Goal: Information Seeking & Learning: Learn about a topic

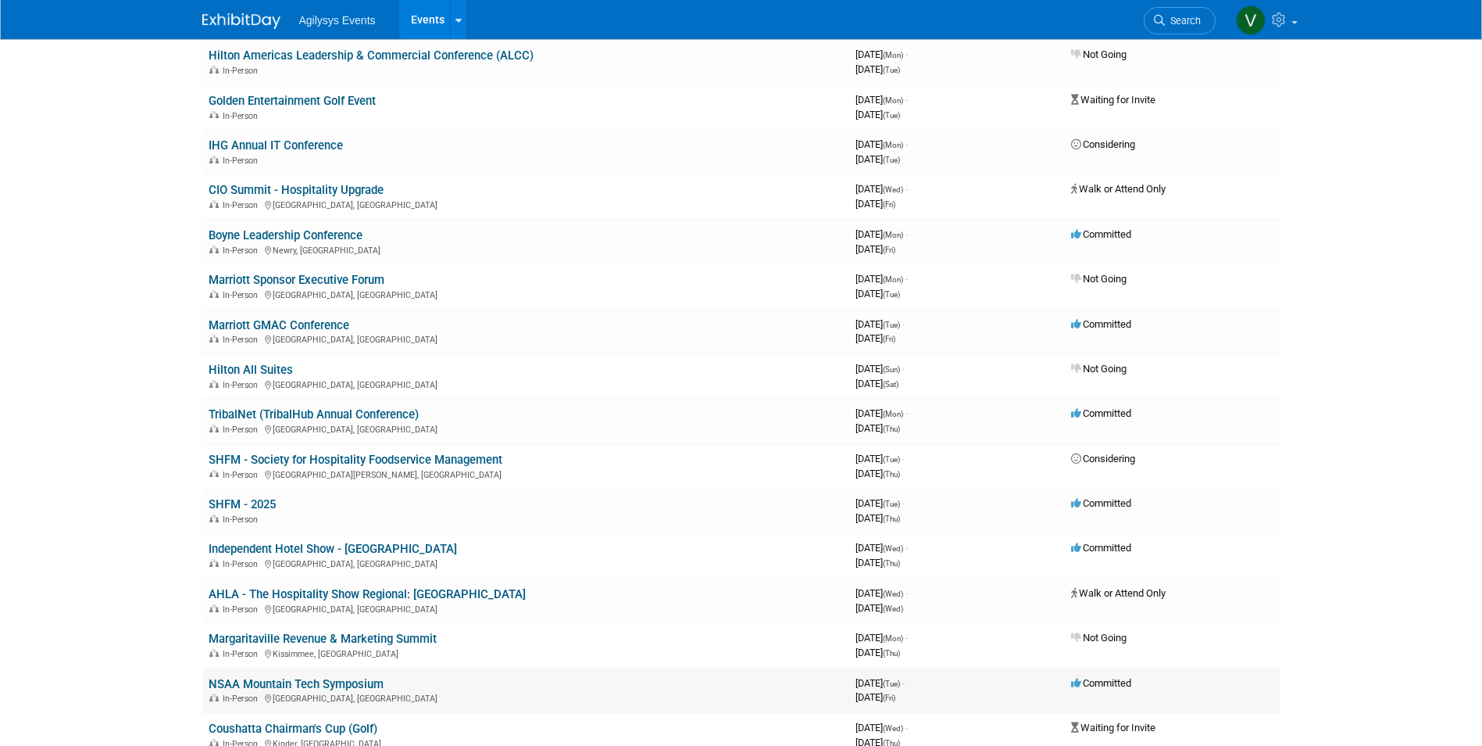
scroll to position [234, 0]
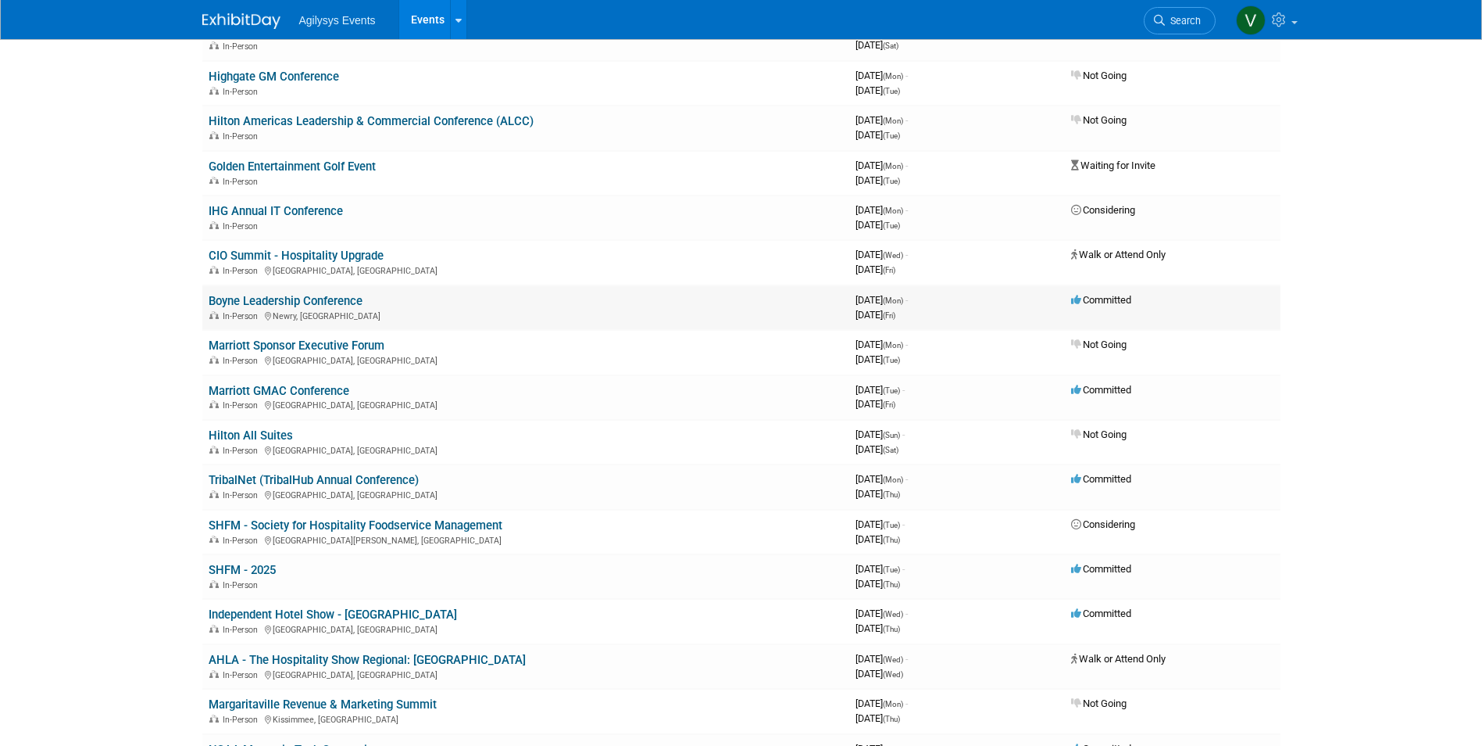
click at [312, 301] on link "Boyne Leadership Conference" at bounding box center [286, 301] width 154 height 14
click at [317, 394] on link "Marriott GMAC Conference" at bounding box center [279, 391] width 141 height 14
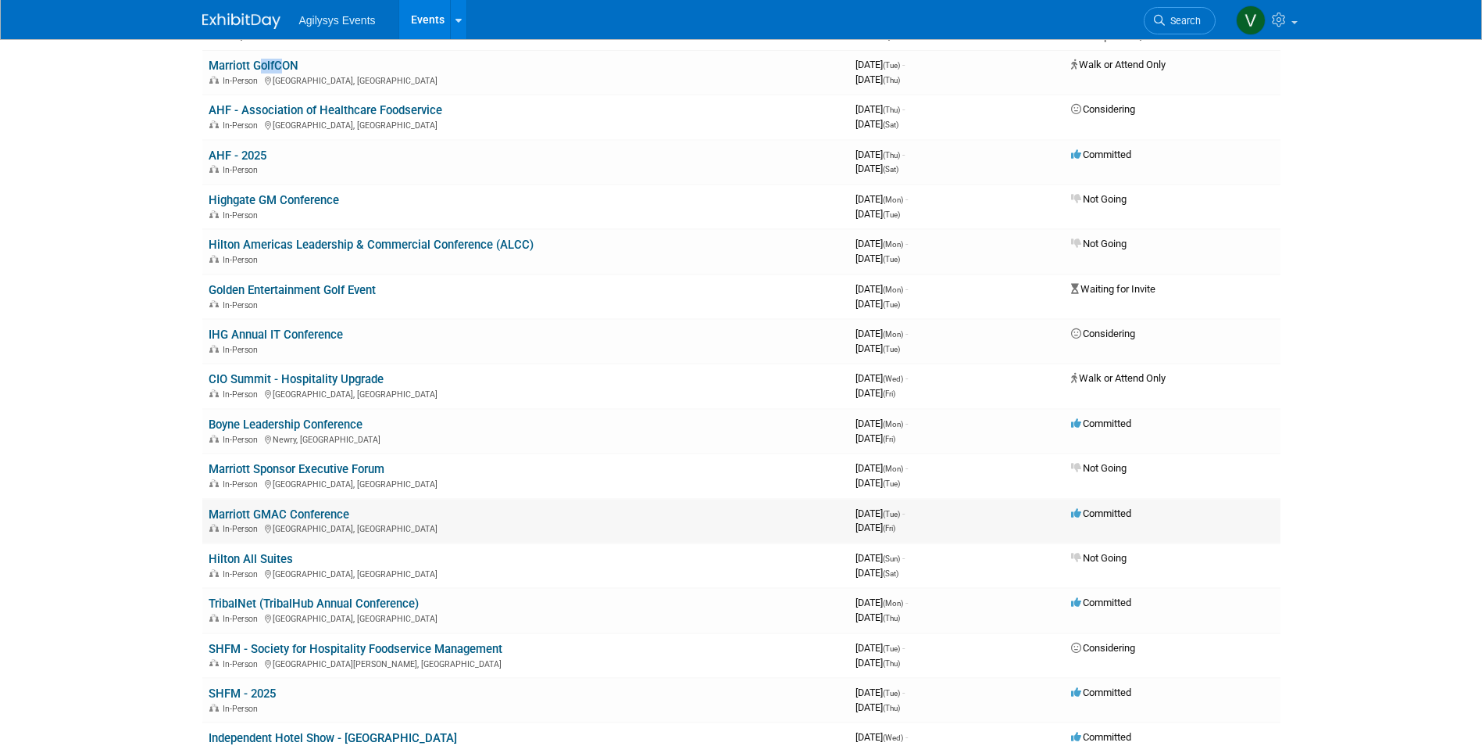
scroll to position [0, 0]
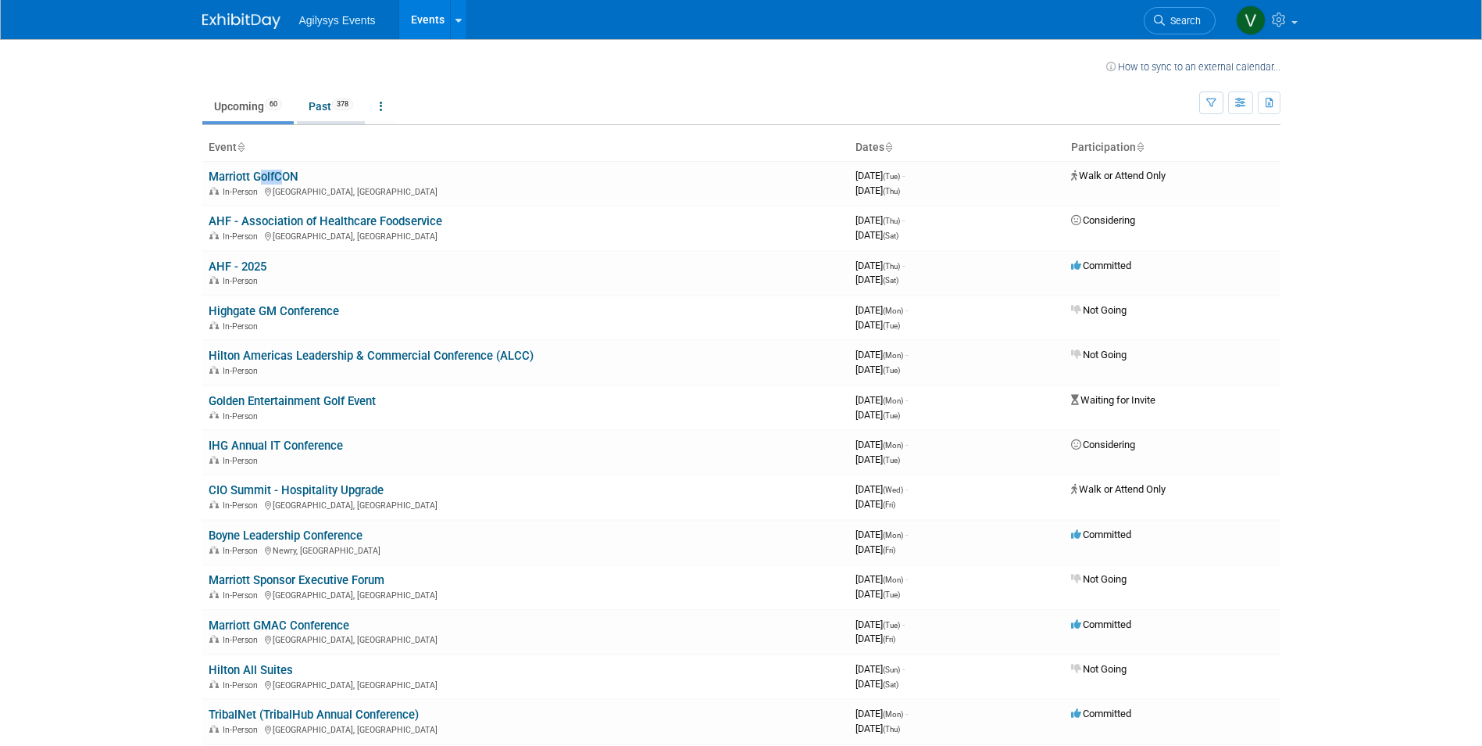
click at [340, 112] on link "Past 378" at bounding box center [331, 106] width 68 height 30
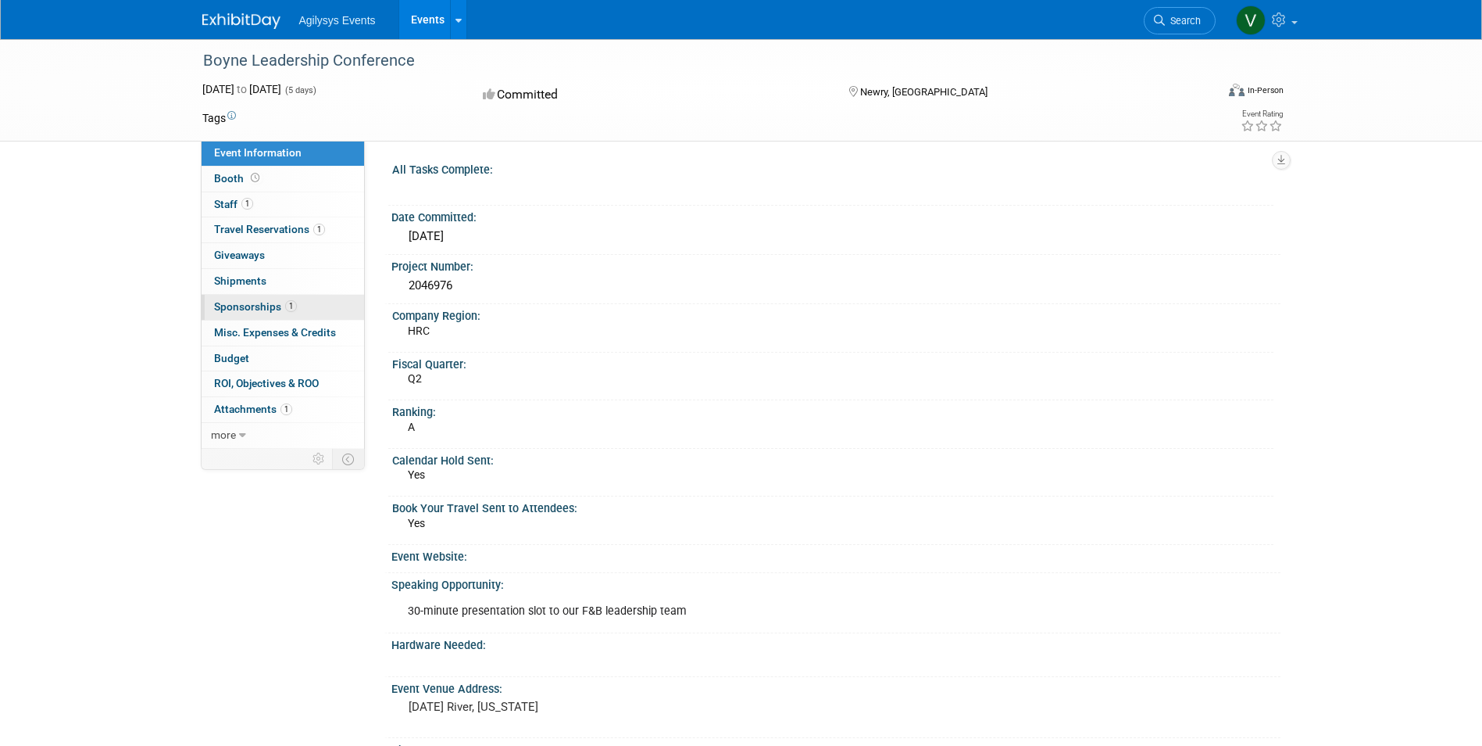
click at [249, 310] on span "Sponsorships 1" at bounding box center [255, 306] width 83 height 13
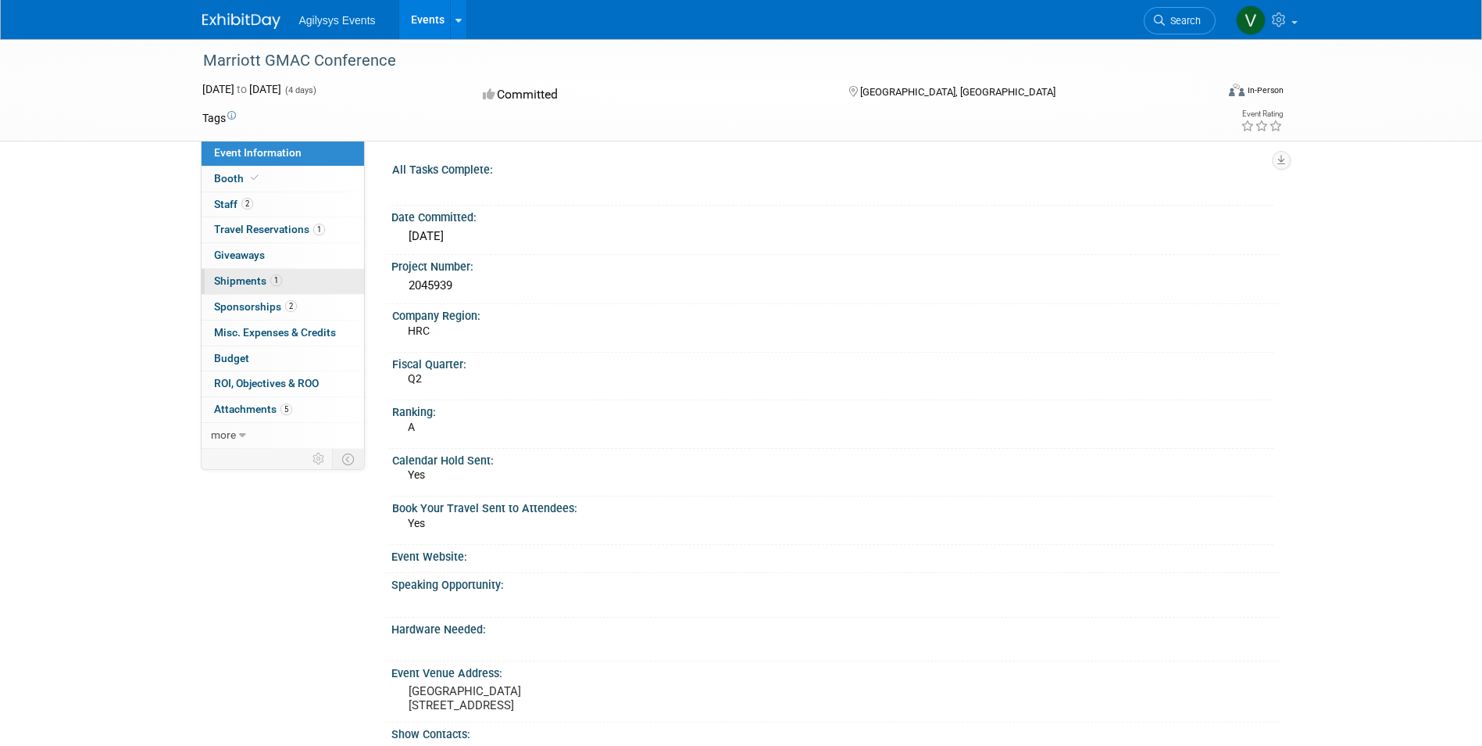
click at [273, 282] on span "1" at bounding box center [276, 280] width 12 height 12
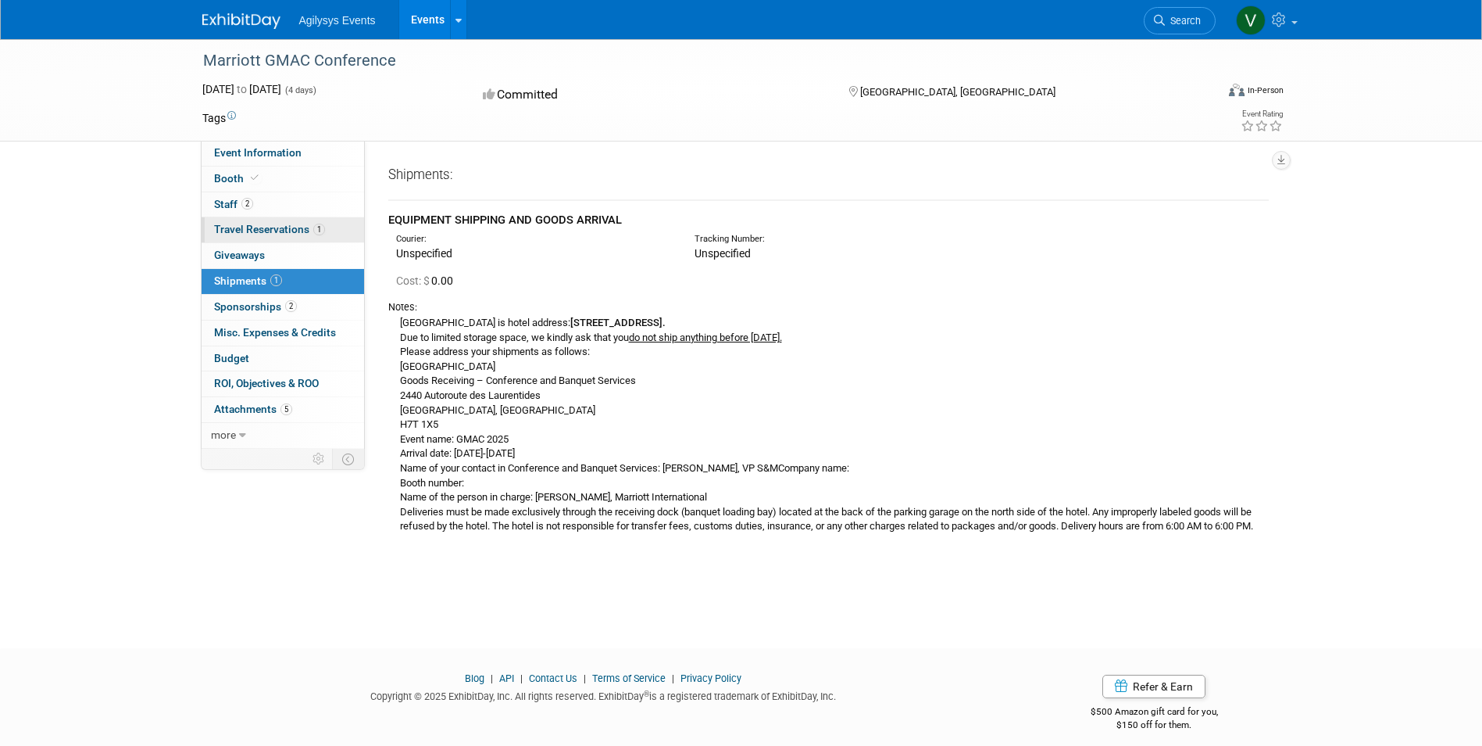
click at [260, 230] on span "Travel Reservations 1" at bounding box center [269, 229] width 111 height 13
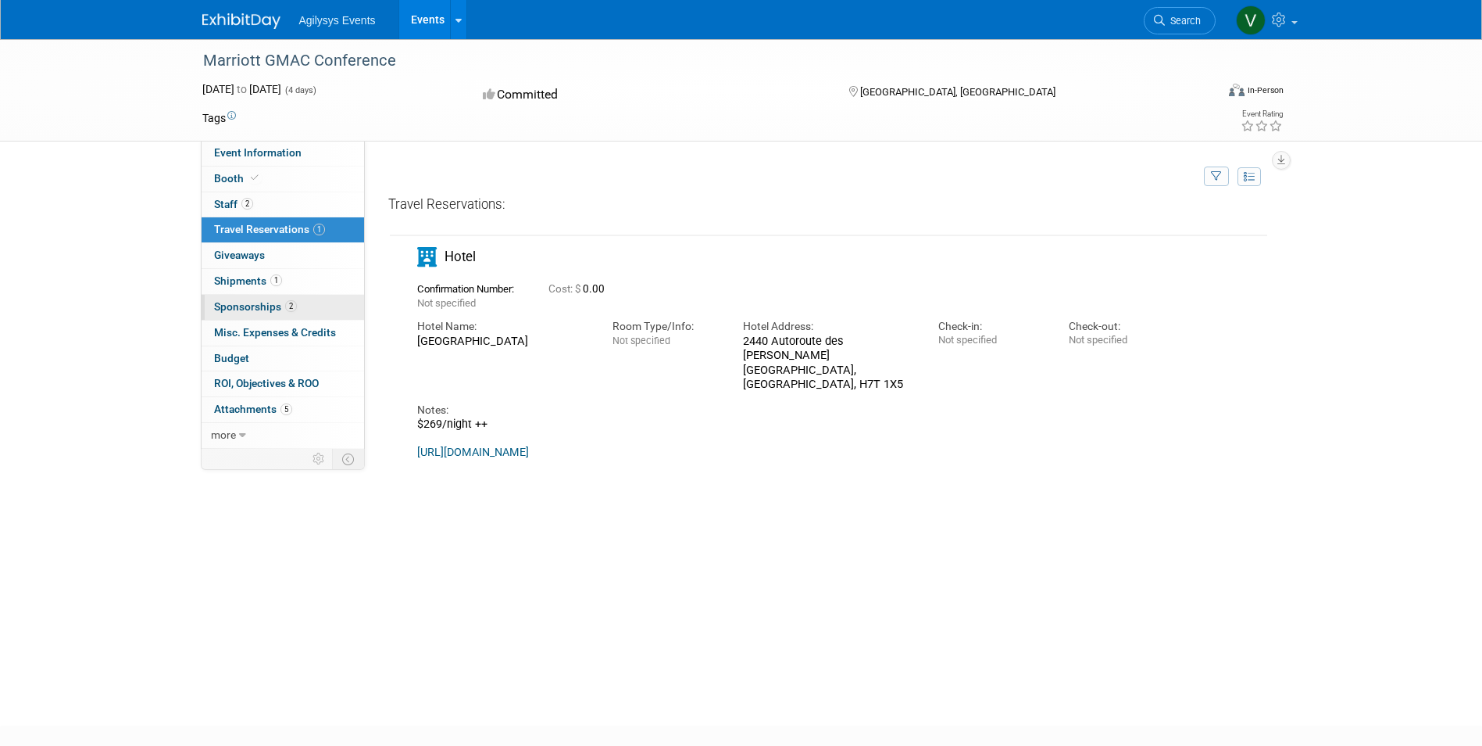
click at [277, 296] on link "2 Sponsorships 2" at bounding box center [283, 307] width 163 height 25
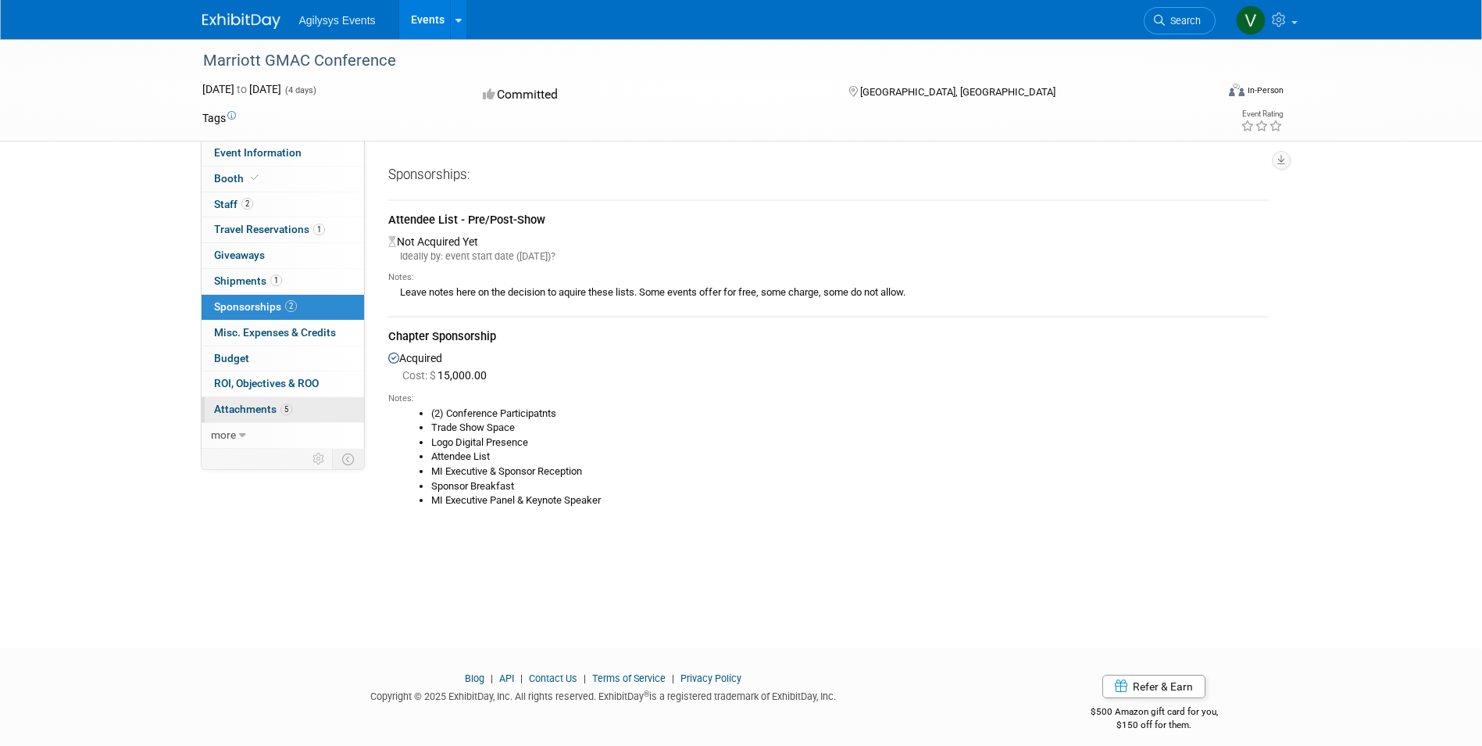
click at [249, 402] on link "5 Attachments 5" at bounding box center [283, 409] width 163 height 25
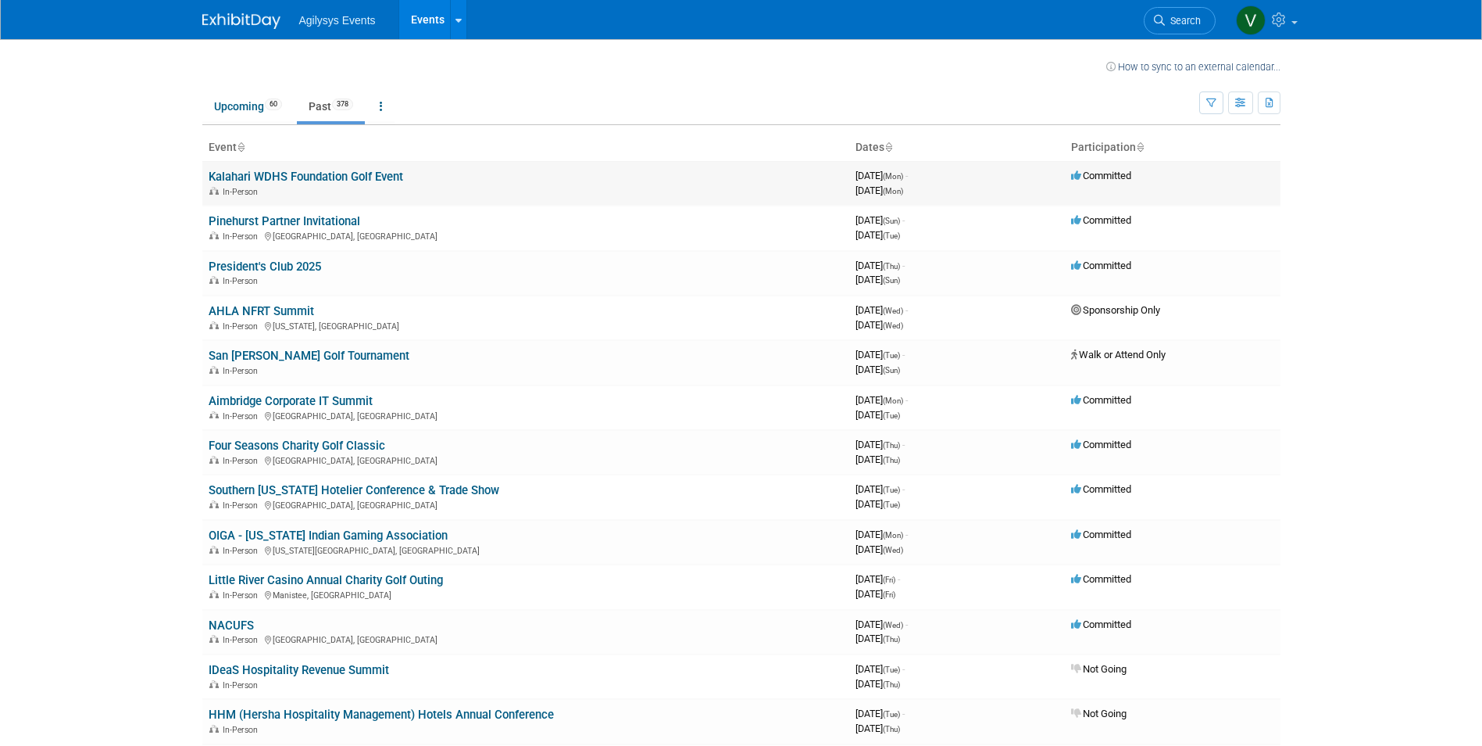
click at [258, 177] on link "Kalahari WDHS Foundation Golf Event" at bounding box center [306, 177] width 195 height 14
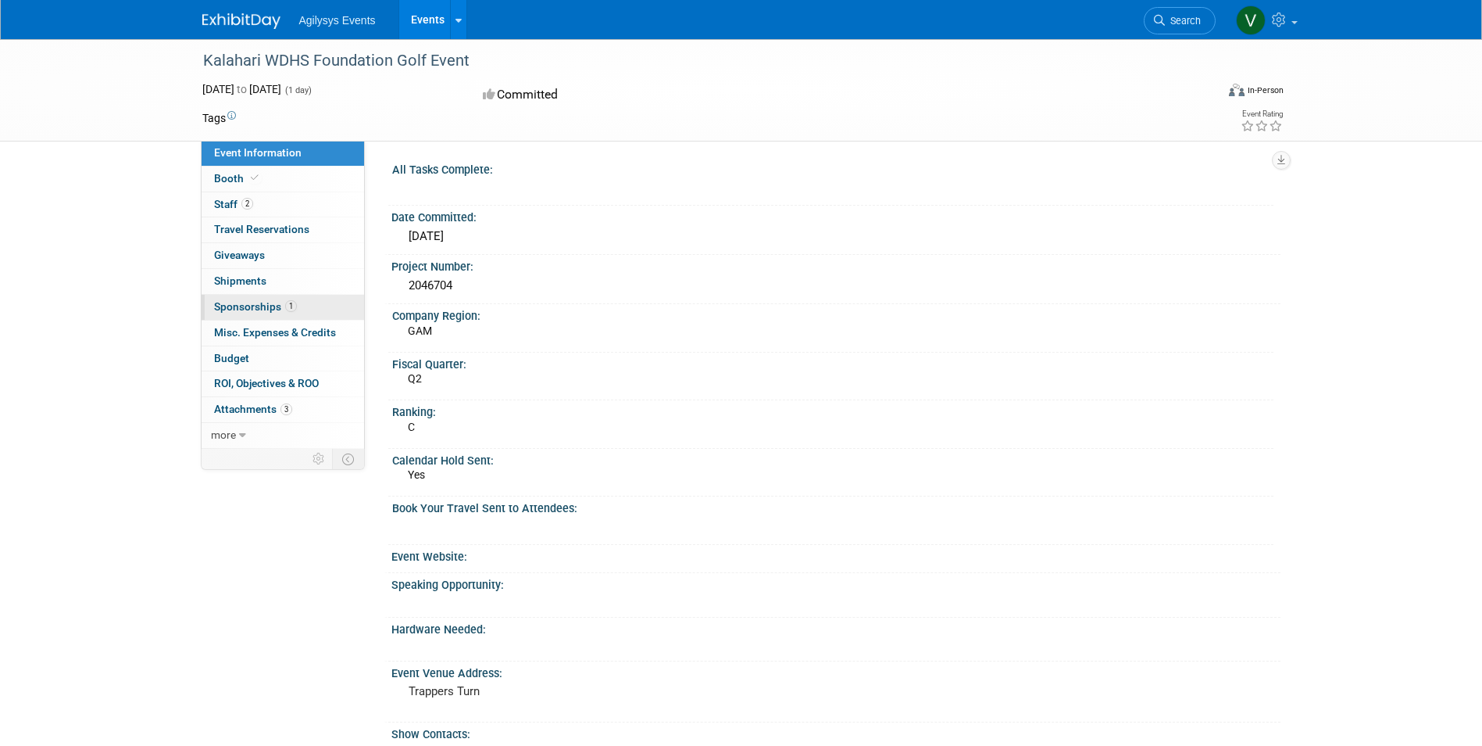
click at [262, 306] on span "Sponsorships 1" at bounding box center [255, 306] width 83 height 13
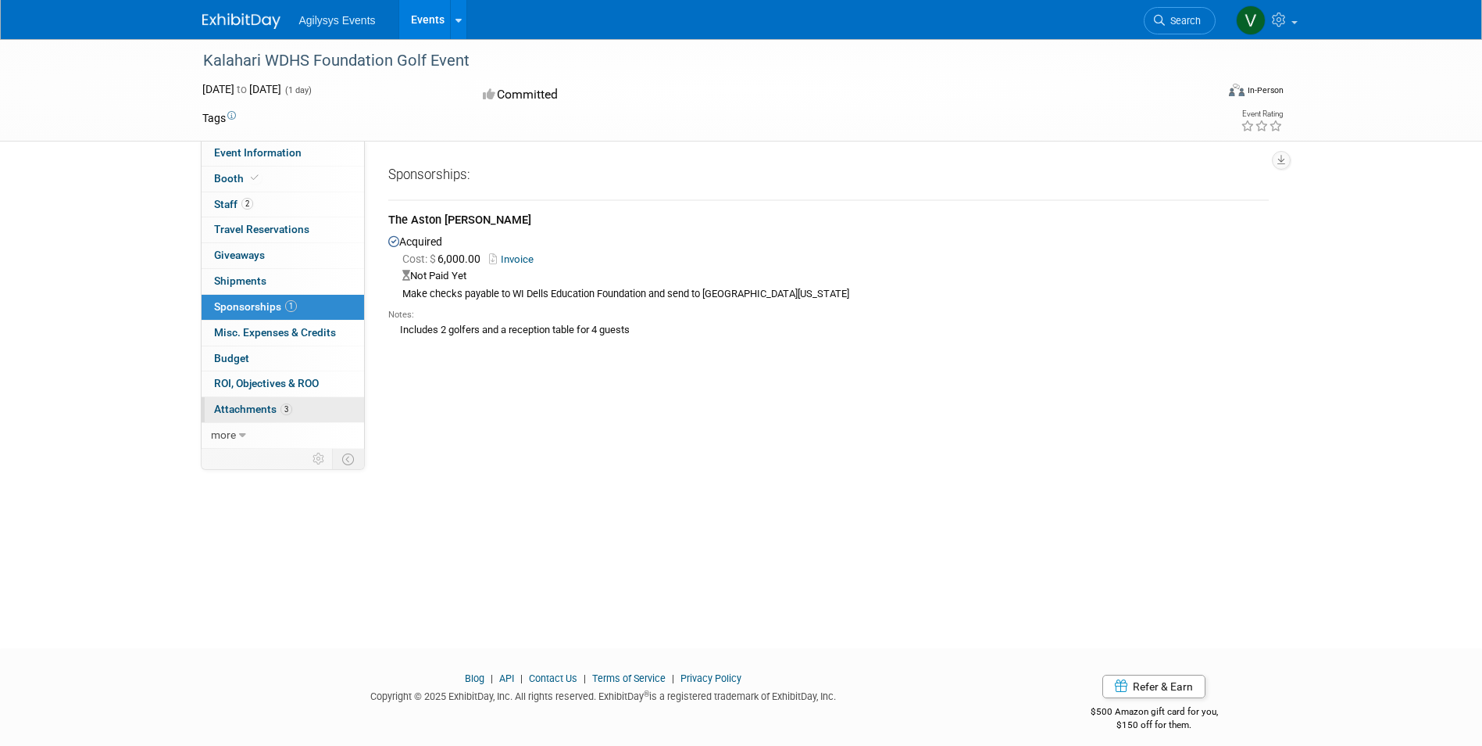
click at [248, 404] on span "Attachments 3" at bounding box center [253, 408] width 78 height 13
